Goal: Task Accomplishment & Management: Use online tool/utility

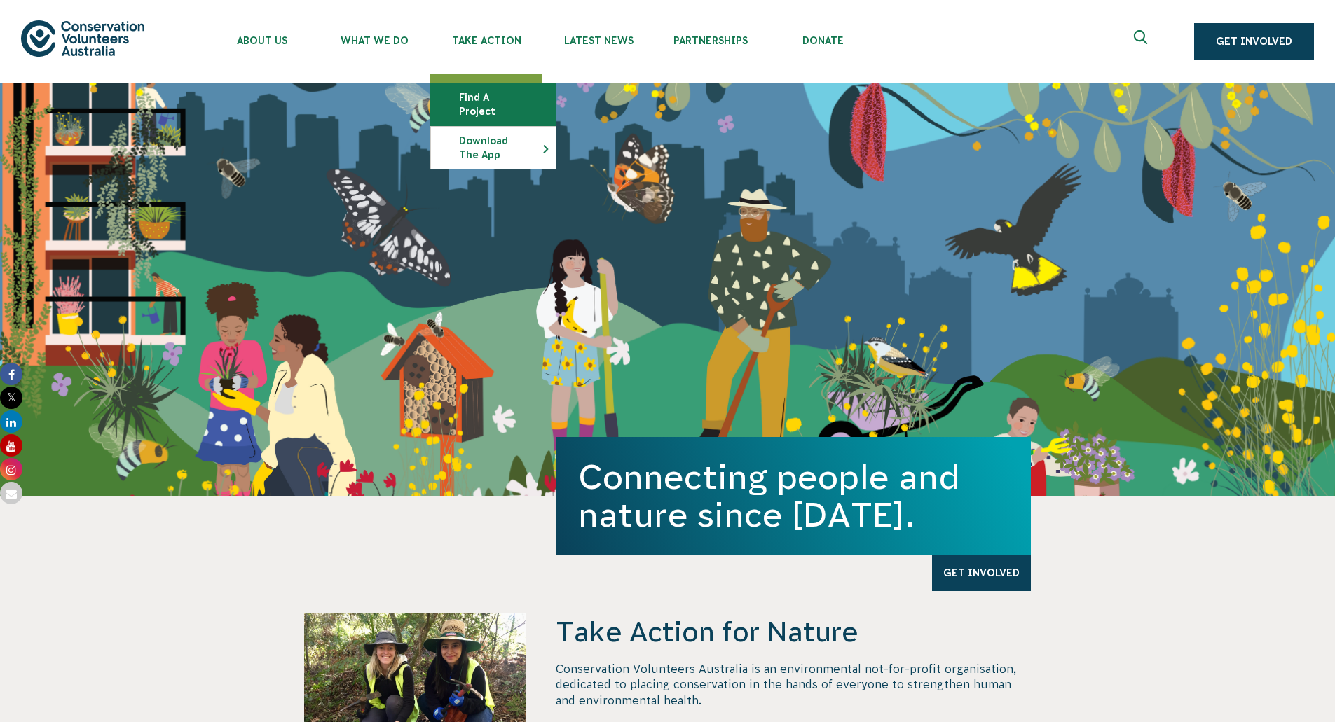
click at [502, 95] on link "Find a project" at bounding box center [493, 104] width 125 height 42
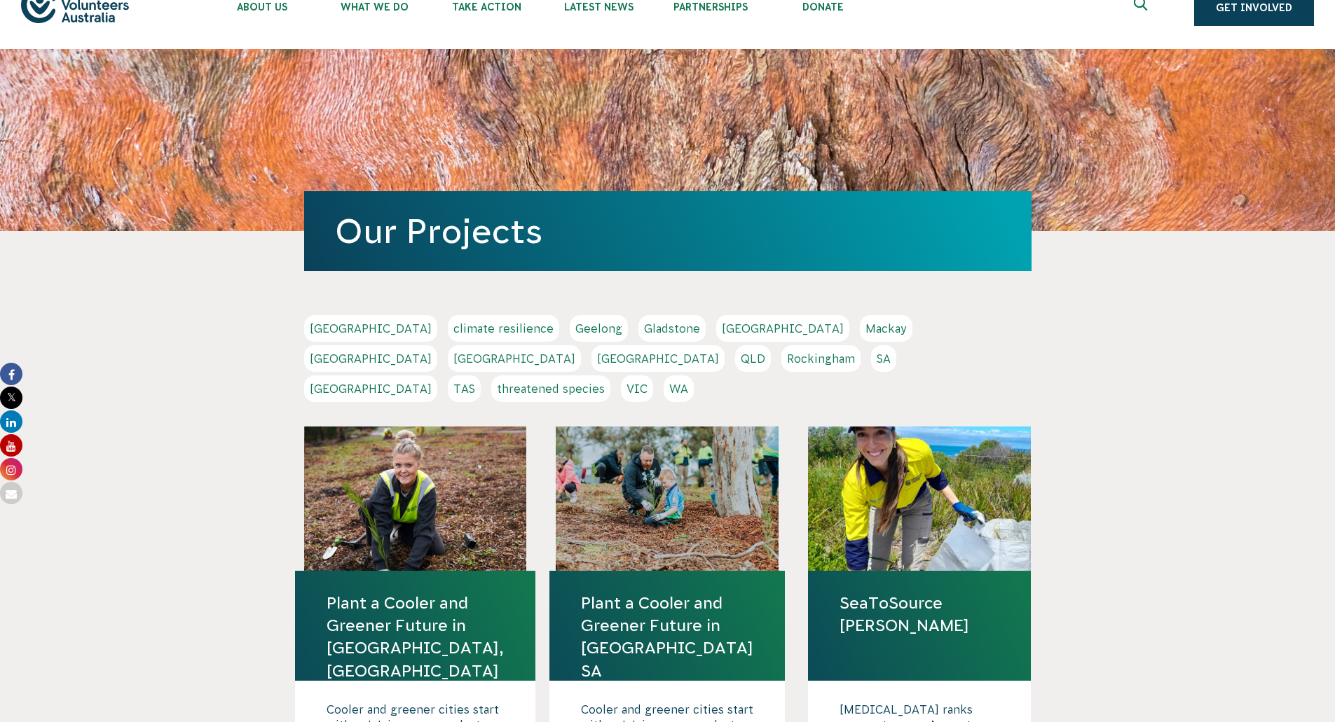
scroll to position [25, 0]
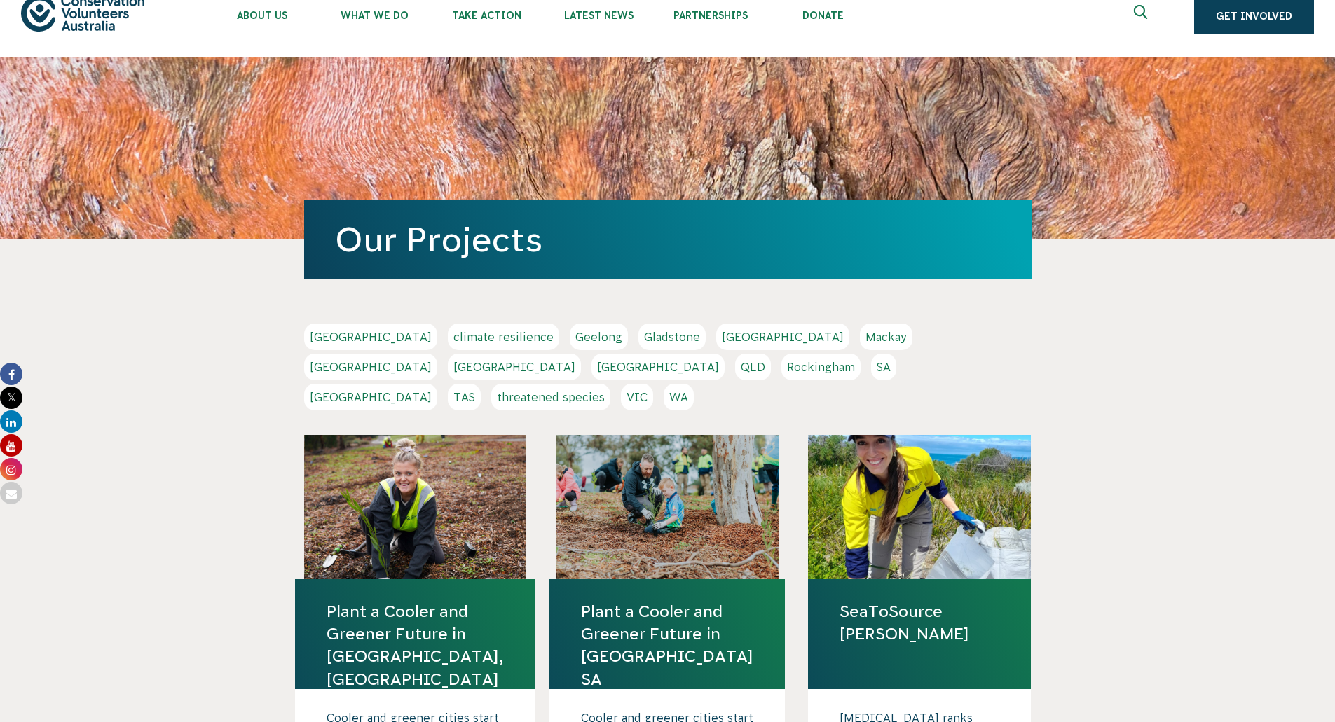
click at [694, 384] on link "WA" at bounding box center [678, 397] width 30 height 27
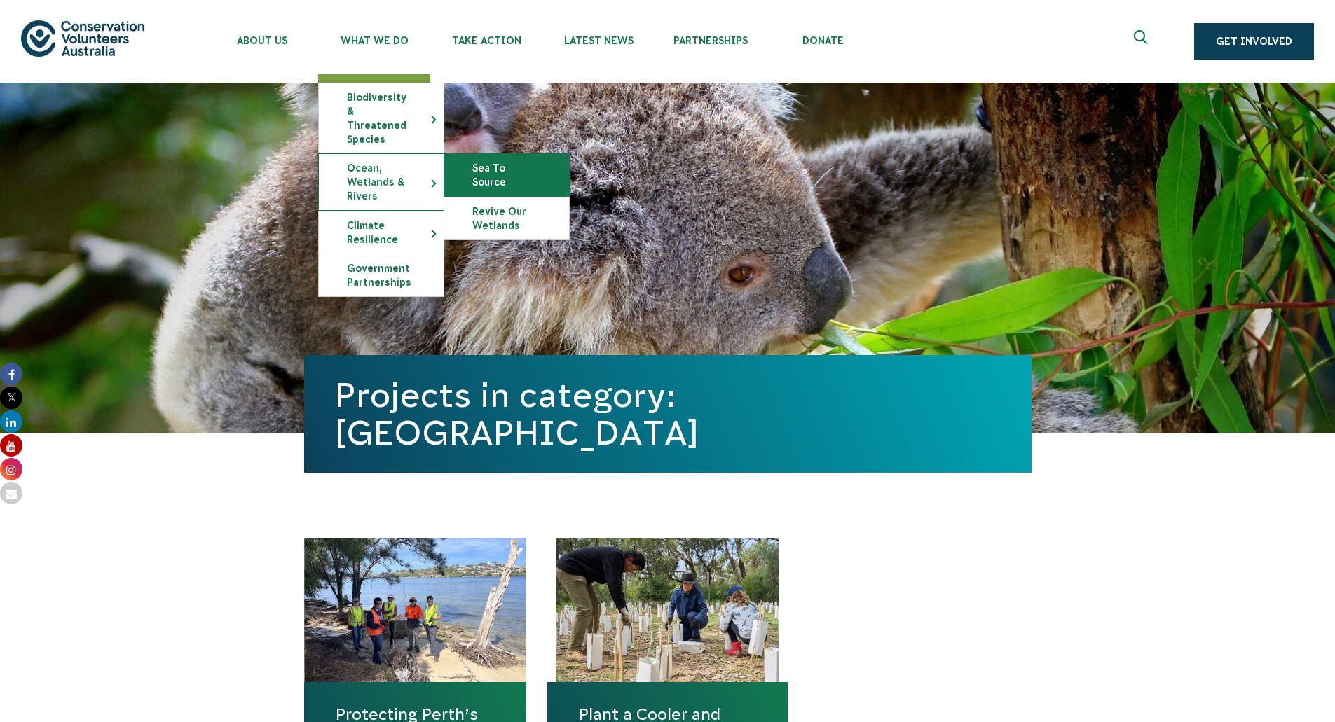
click at [478, 154] on link "Sea To Source" at bounding box center [506, 175] width 125 height 42
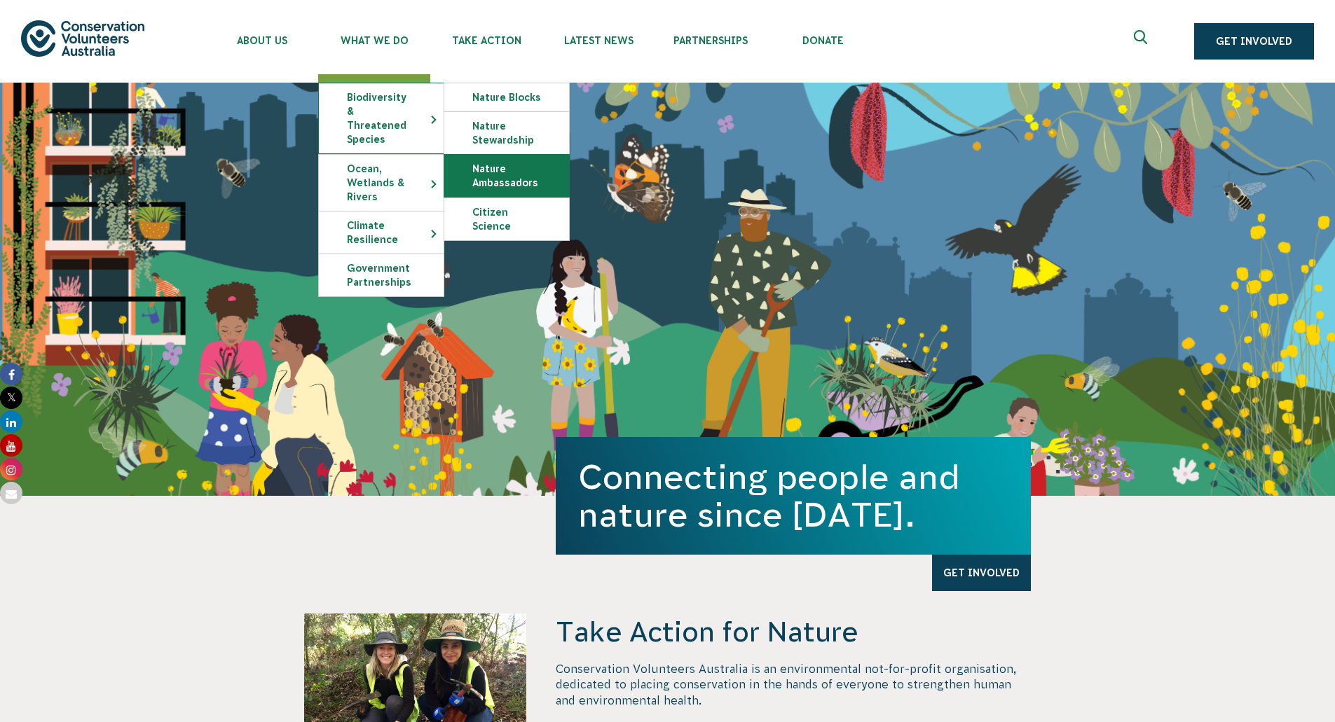
click at [502, 182] on link "Nature Ambassadors" at bounding box center [506, 176] width 125 height 42
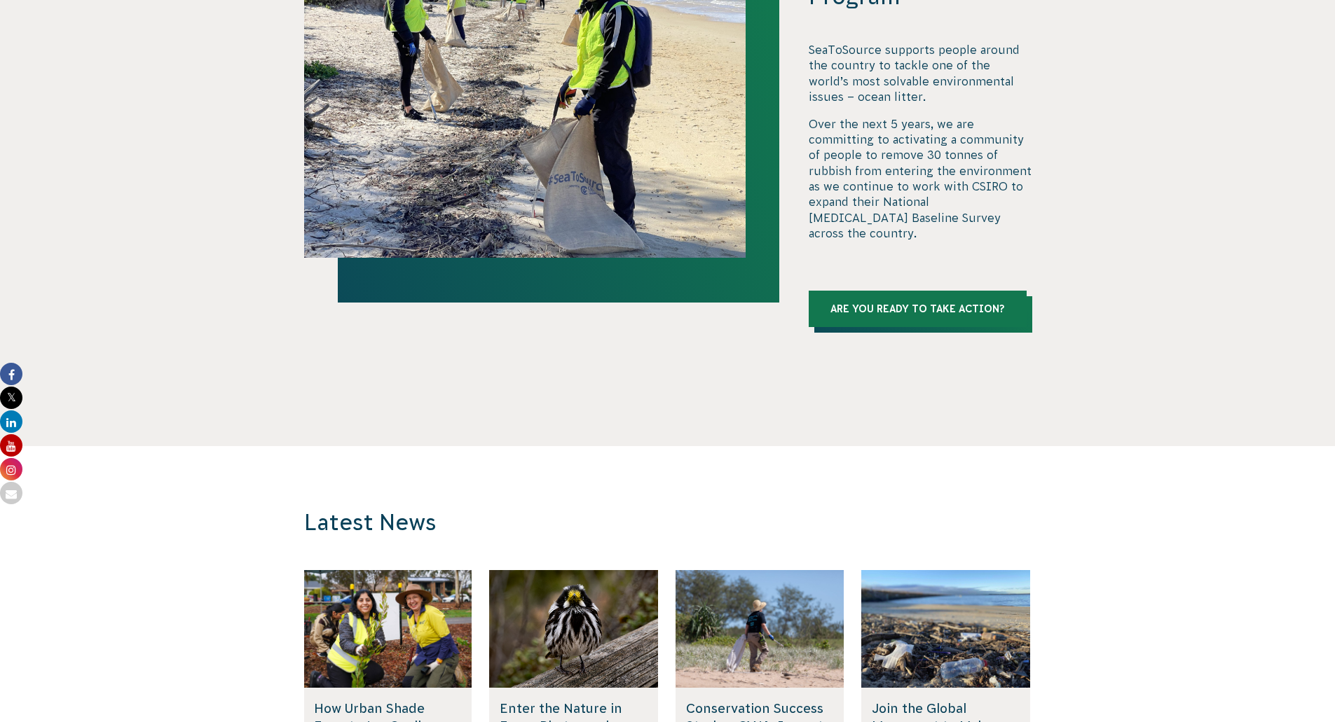
scroll to position [2346, 0]
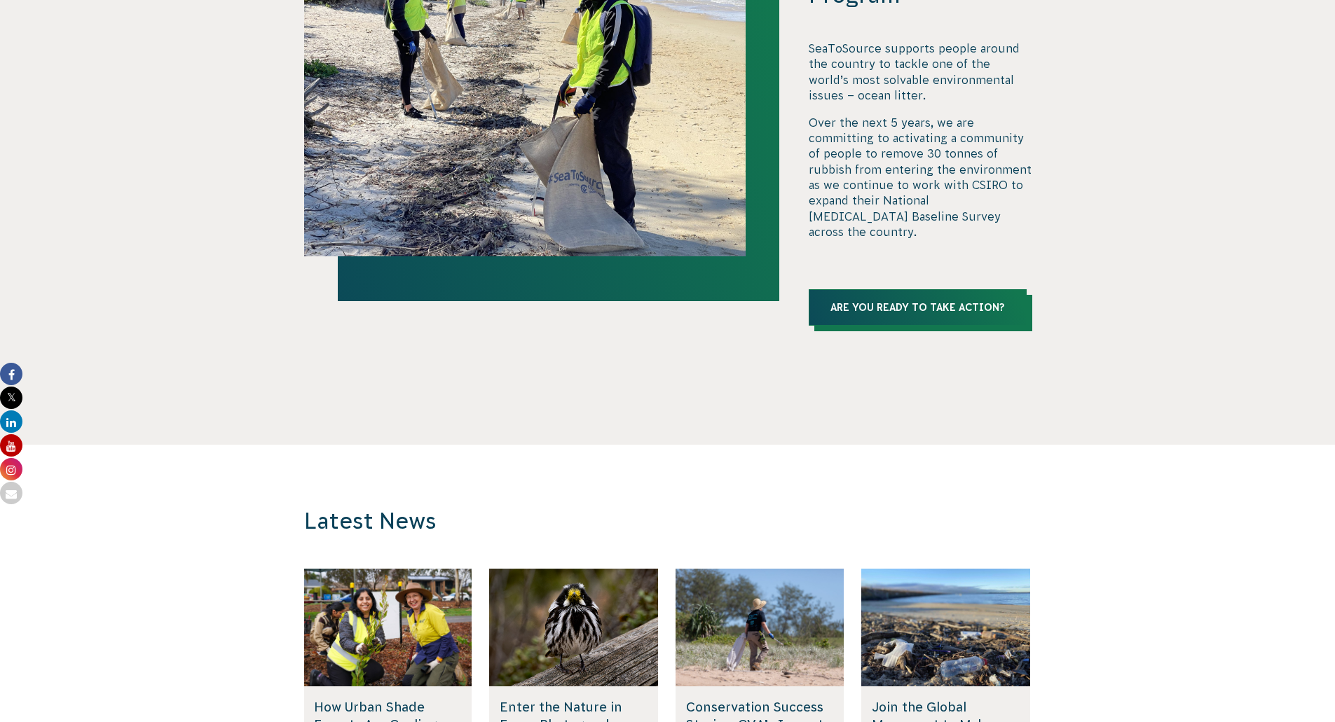
click at [924, 289] on link "Are you ready to take action?" at bounding box center [917, 307] width 218 height 36
